Goal: Contribute content: Add original content to the website for others to see

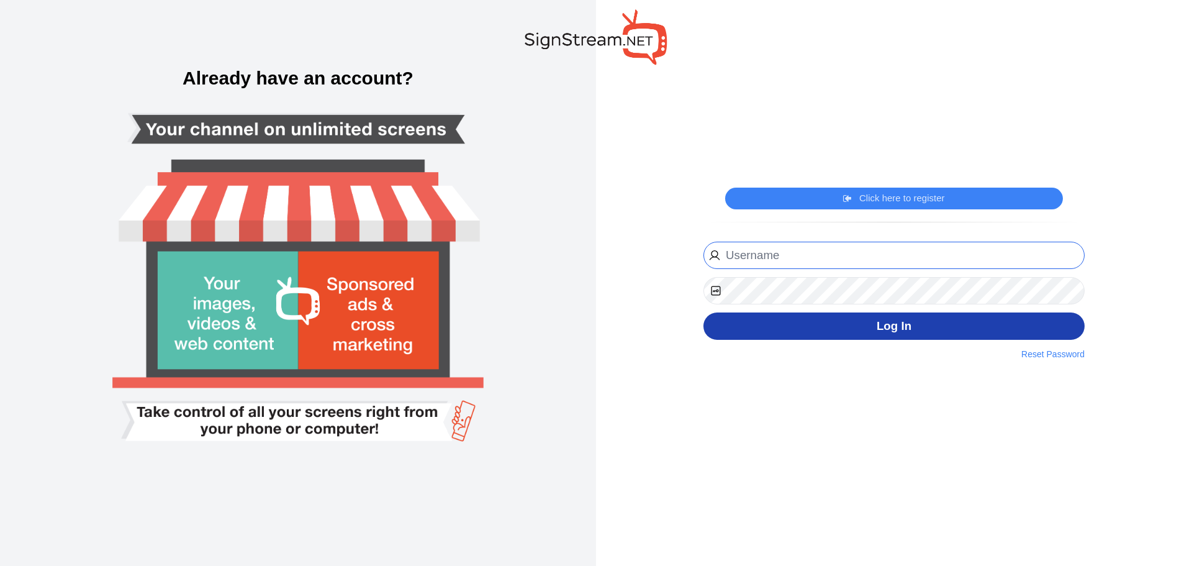
type input "[PERSON_NAME][EMAIL_ADDRESS][PERSON_NAME][DOMAIN_NAME]"
click at [854, 332] on button "Log In" at bounding box center [894, 326] width 381 height 28
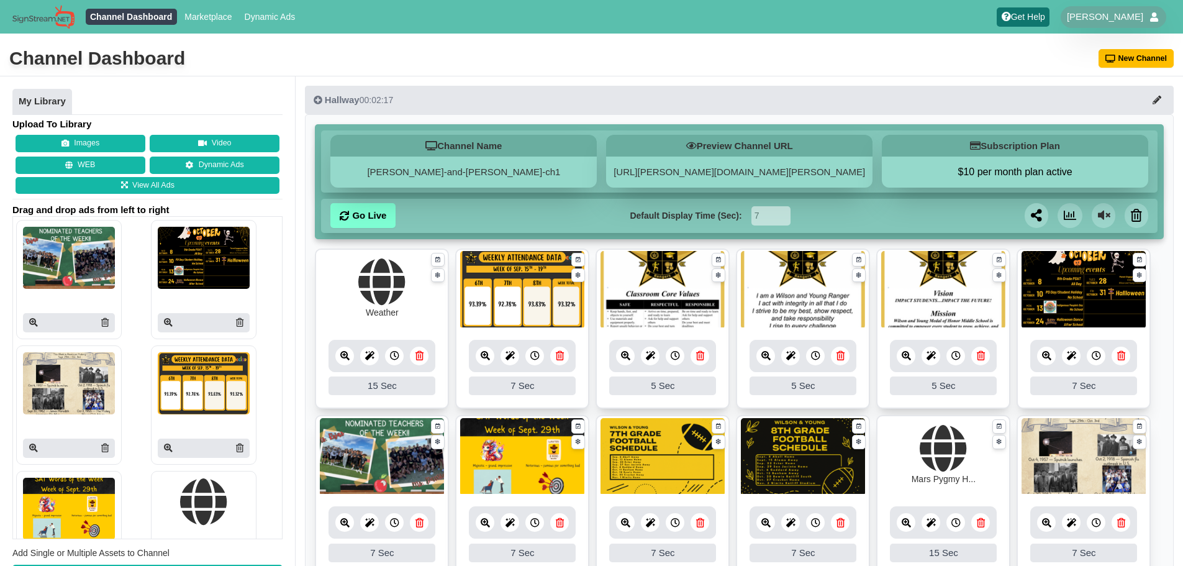
click at [236, 324] on icon at bounding box center [239, 322] width 7 height 9
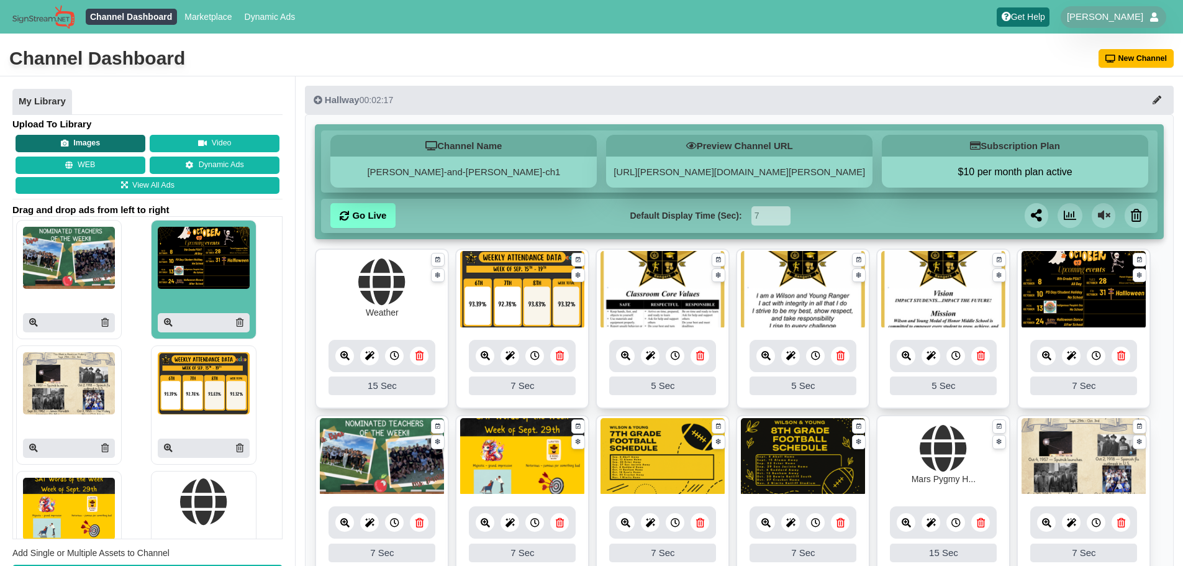
click at [89, 140] on button "Images" at bounding box center [81, 143] width 130 height 17
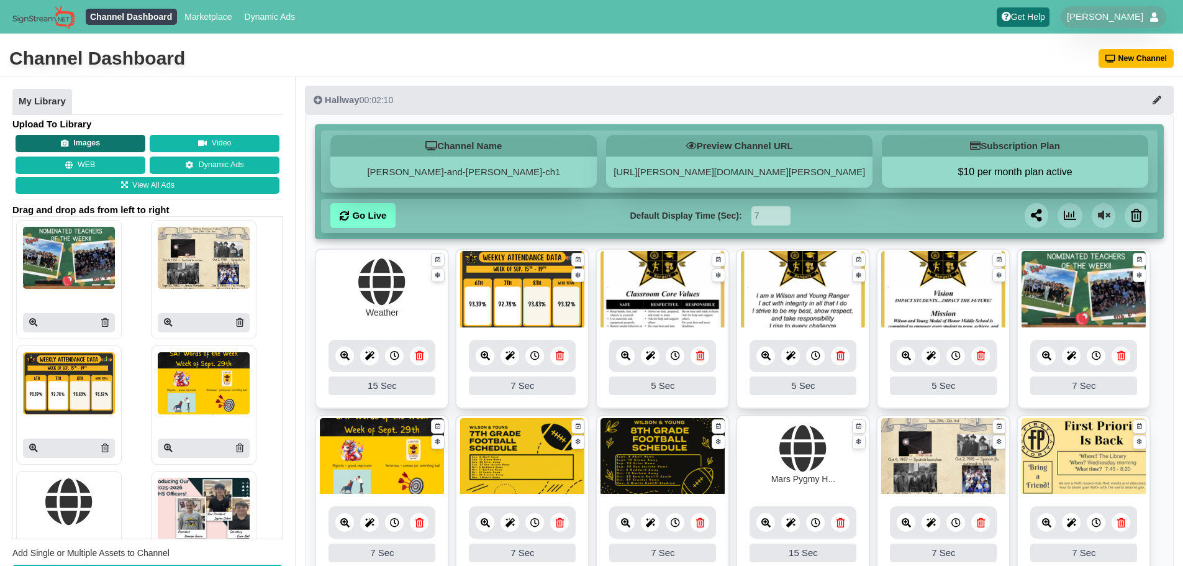
click at [112, 144] on button "Images" at bounding box center [81, 143] width 130 height 17
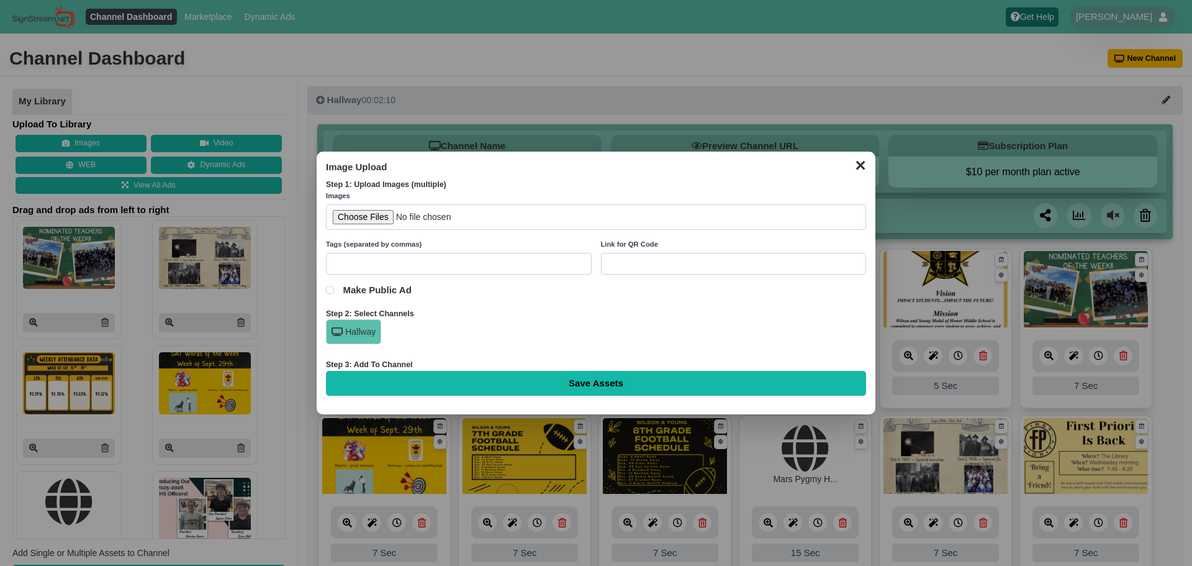
click at [391, 212] on input "file" at bounding box center [596, 216] width 540 height 25
type input "C:\fakepath\Peach Minimalist Summer Upcoming Events Instagram Post (2).png"
click at [545, 376] on input "Save Assets" at bounding box center [596, 383] width 540 height 25
type input "Saving..."
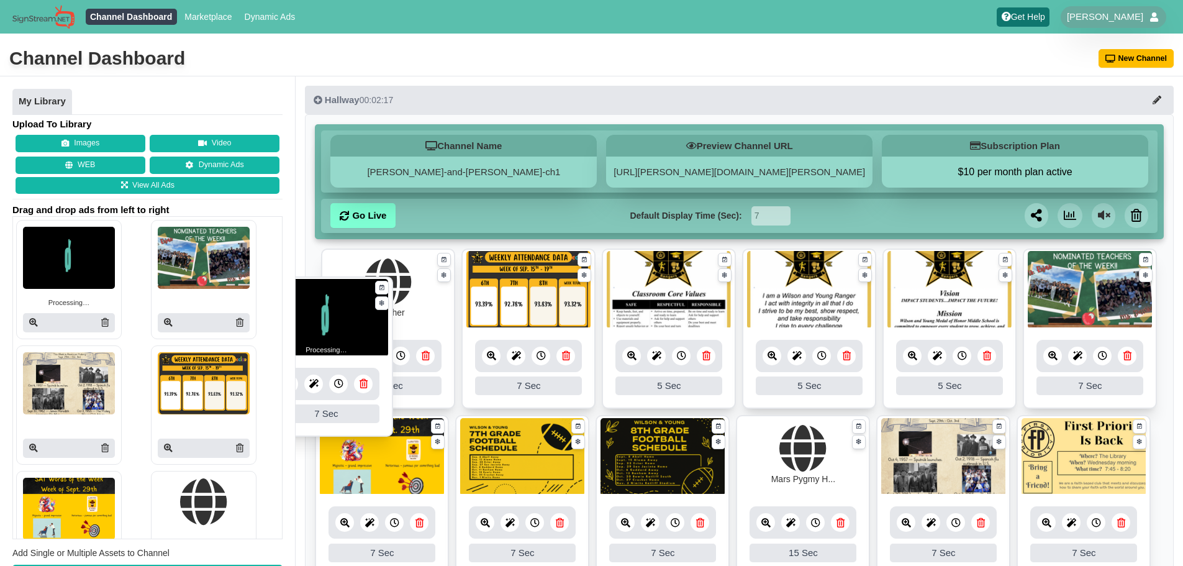
drag, startPoint x: 552, startPoint y: 315, endPoint x: 317, endPoint y: 322, distance: 235.5
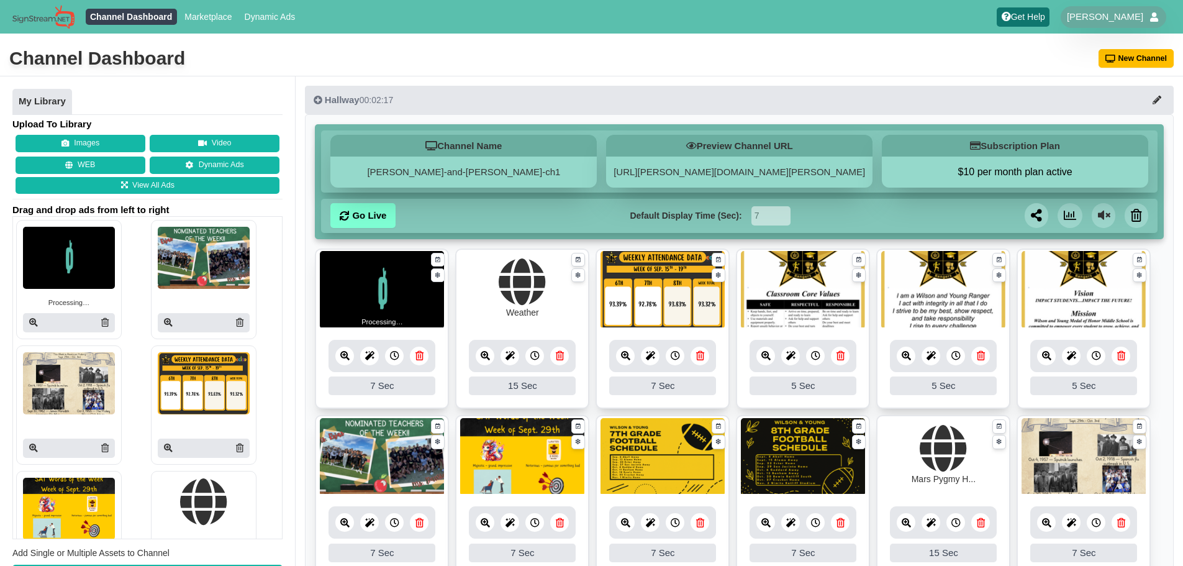
scroll to position [61, 0]
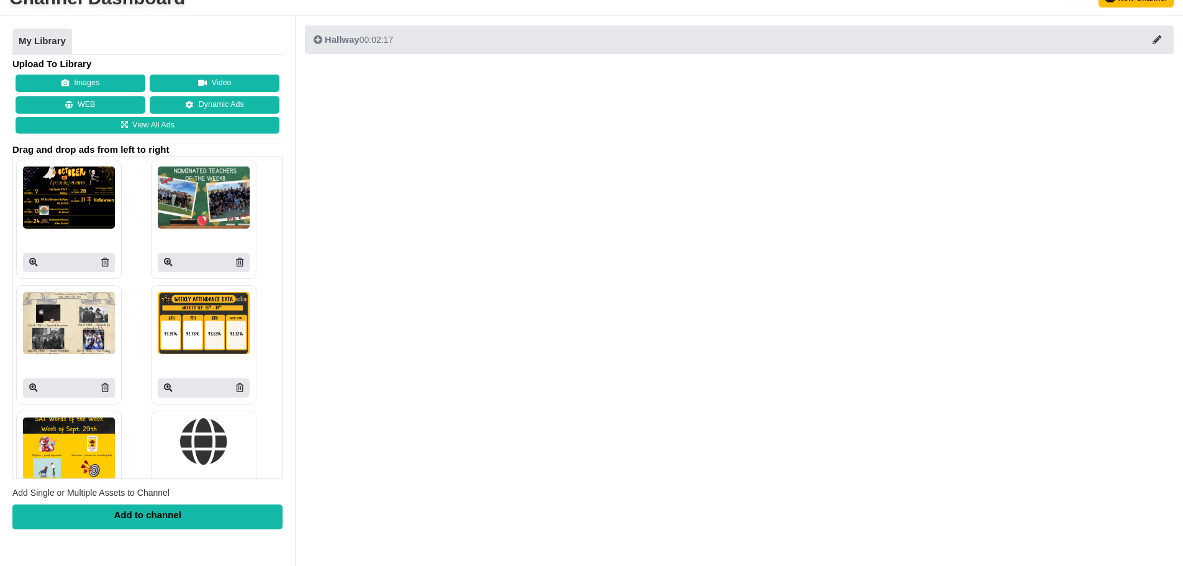
scroll to position [60, 0]
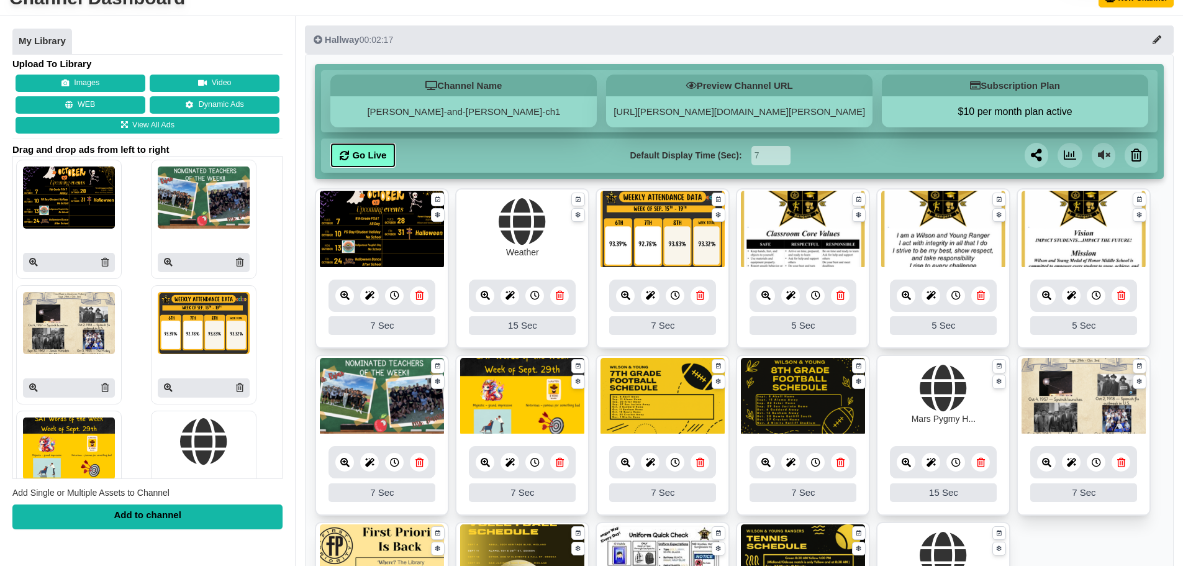
click at [369, 153] on link "Go Live" at bounding box center [362, 155] width 65 height 25
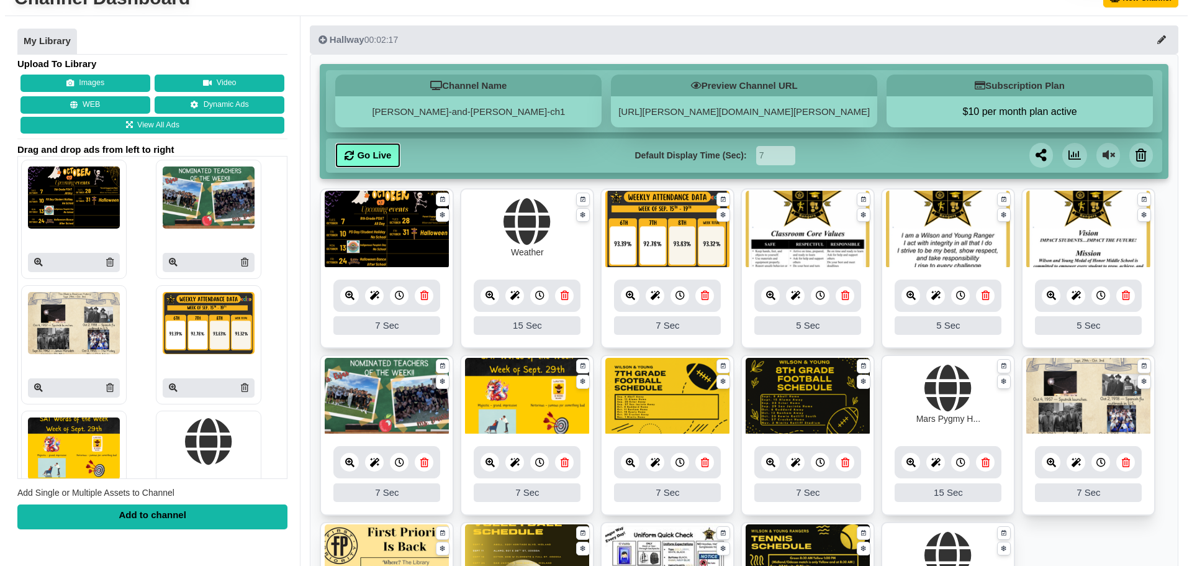
scroll to position [122, 0]
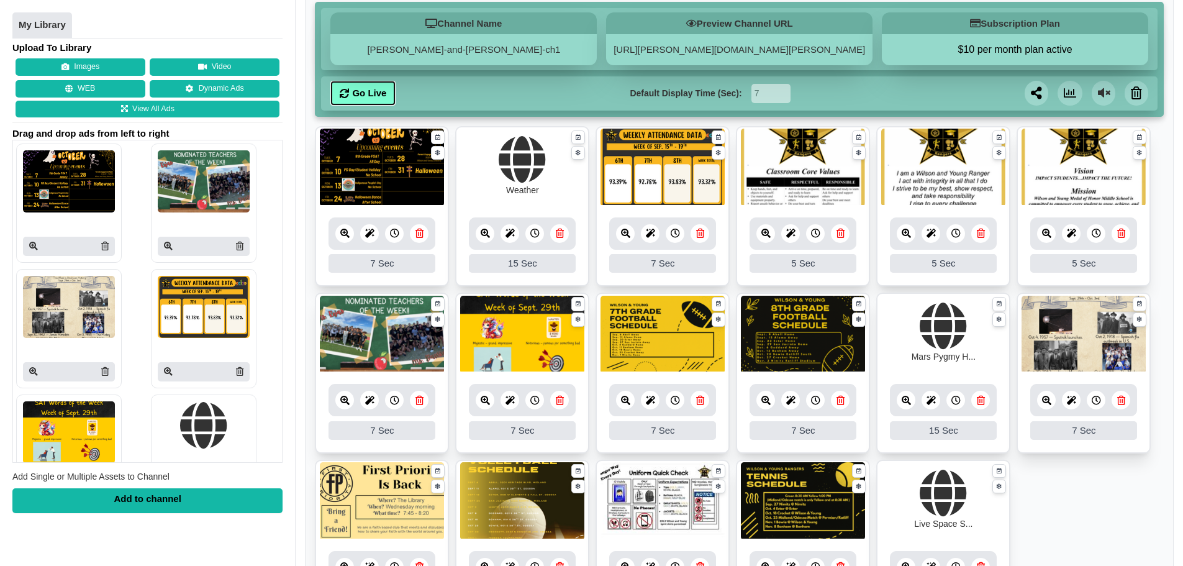
click at [768, 405] on link at bounding box center [765, 400] width 19 height 19
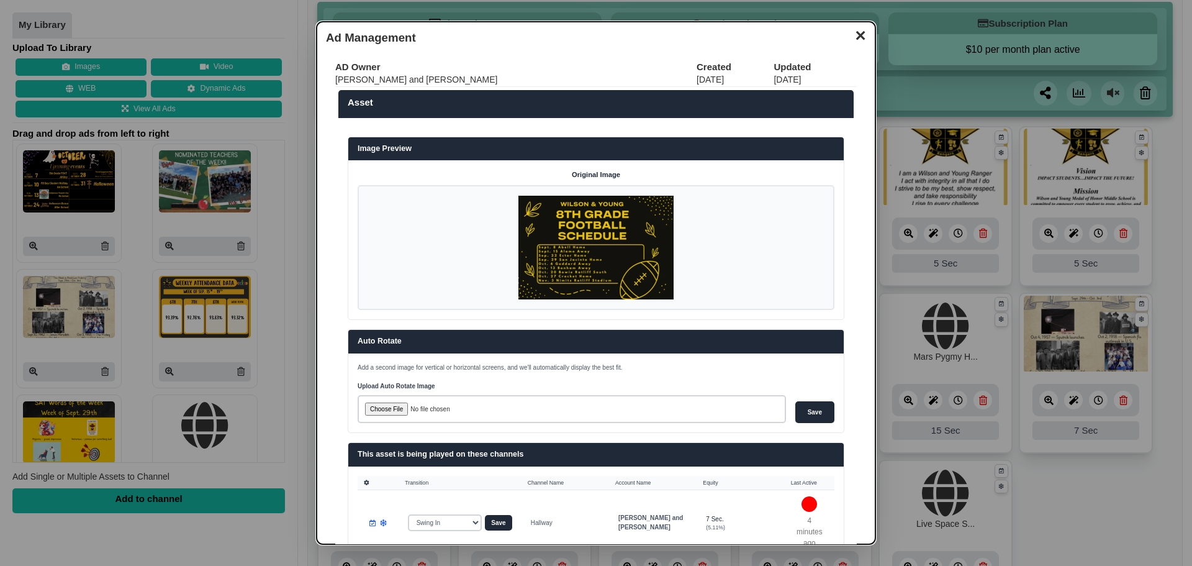
click at [590, 258] on img at bounding box center [596, 248] width 155 height 104
click at [853, 35] on button "✕" at bounding box center [860, 34] width 24 height 19
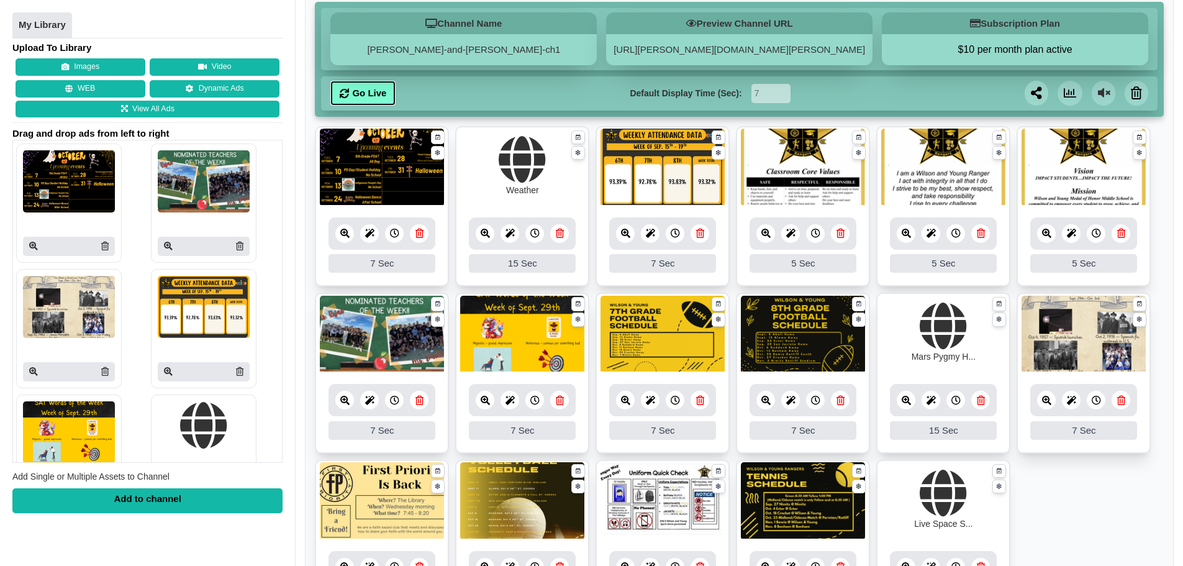
click at [623, 399] on icon at bounding box center [625, 400] width 9 height 9
